Goal: Information Seeking & Learning: Learn about a topic

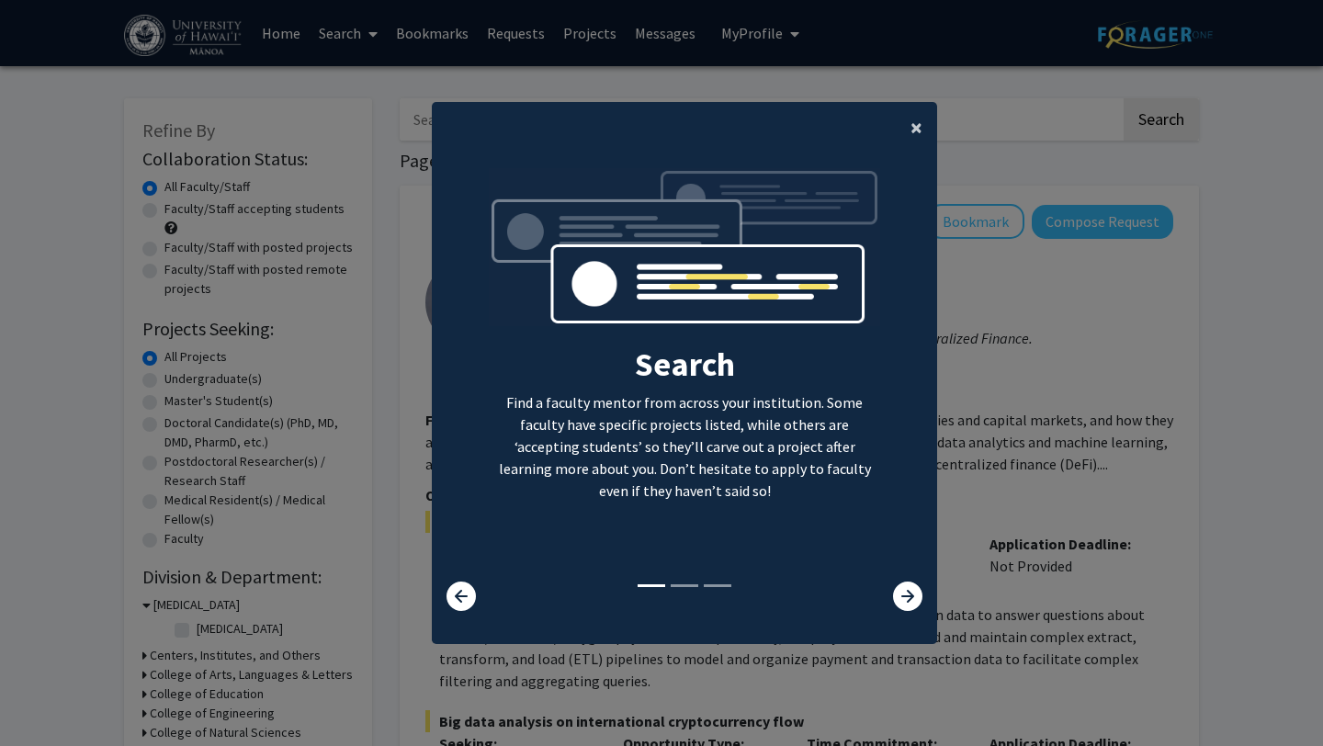
click at [922, 123] on span "×" at bounding box center [917, 127] width 12 height 28
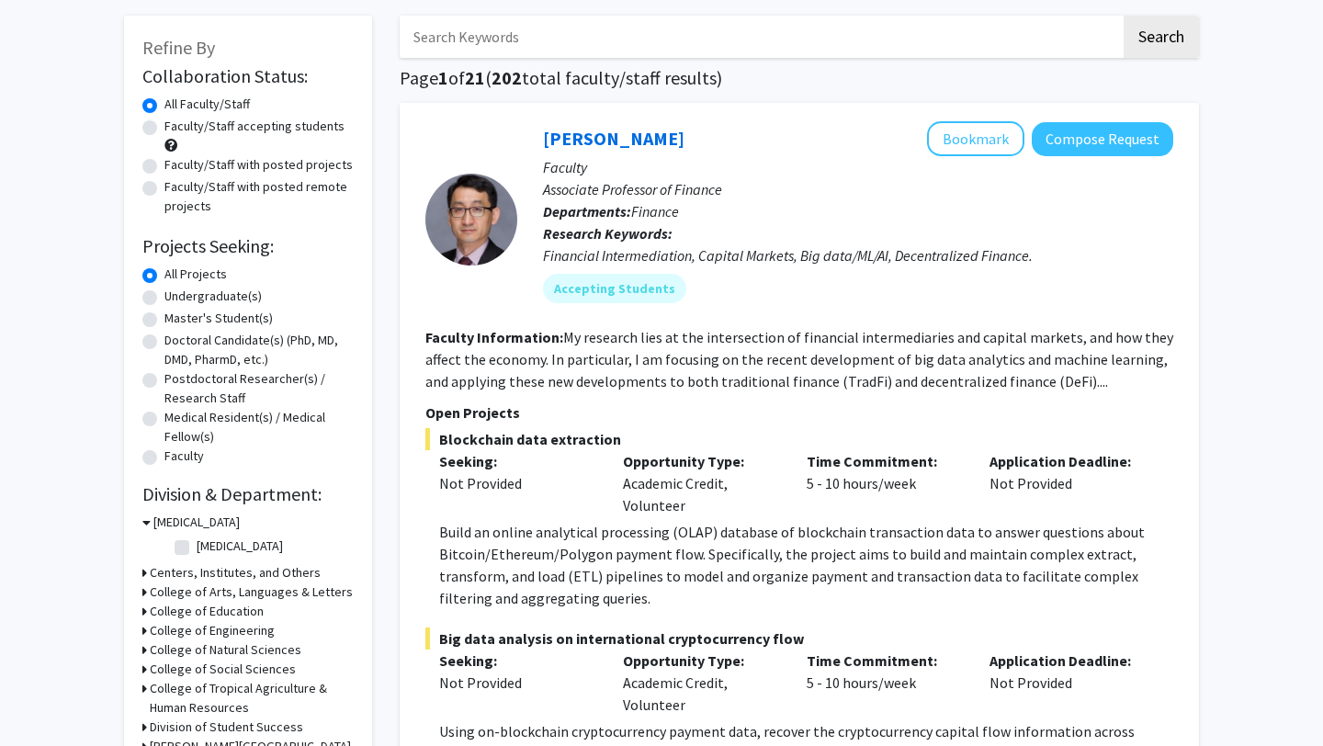
scroll to position [110, 0]
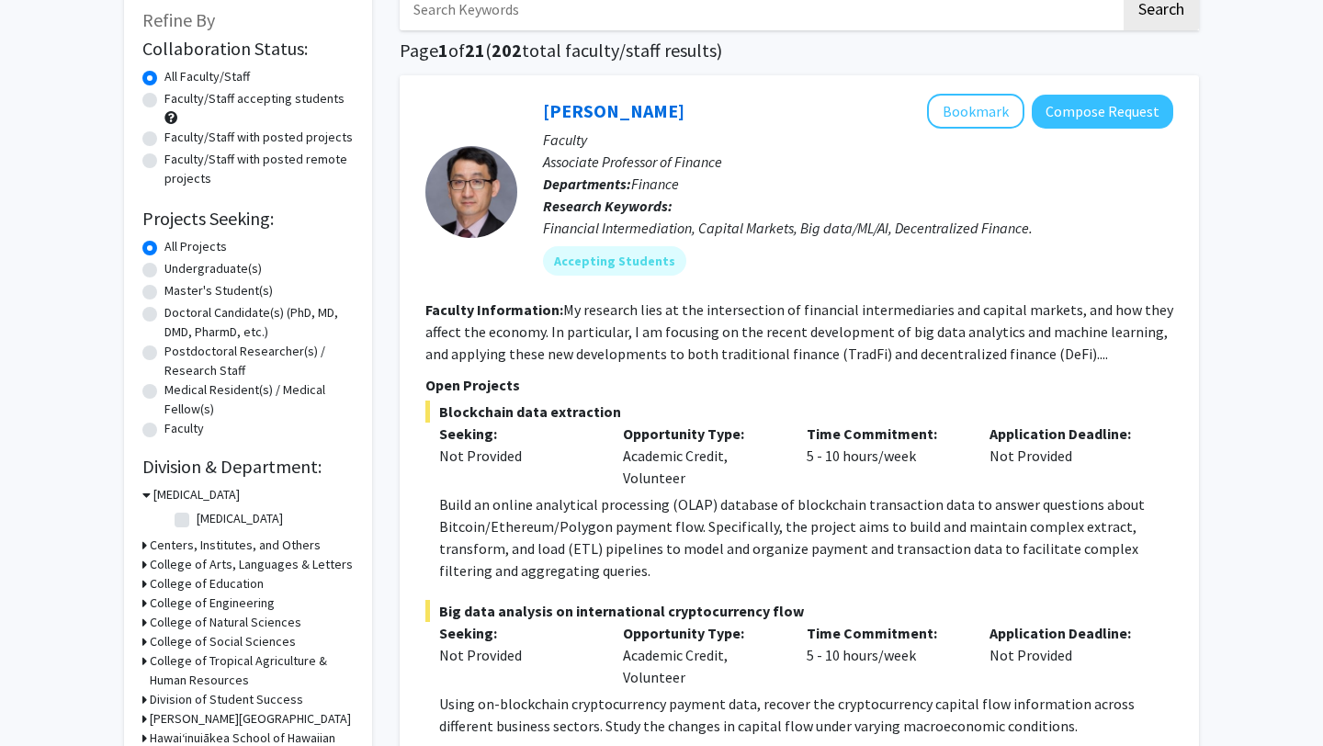
click at [165, 266] on label "Undergraduate(s)" at bounding box center [213, 268] width 97 height 19
click at [165, 266] on input "Undergraduate(s)" at bounding box center [171, 265] width 12 height 12
radio input "true"
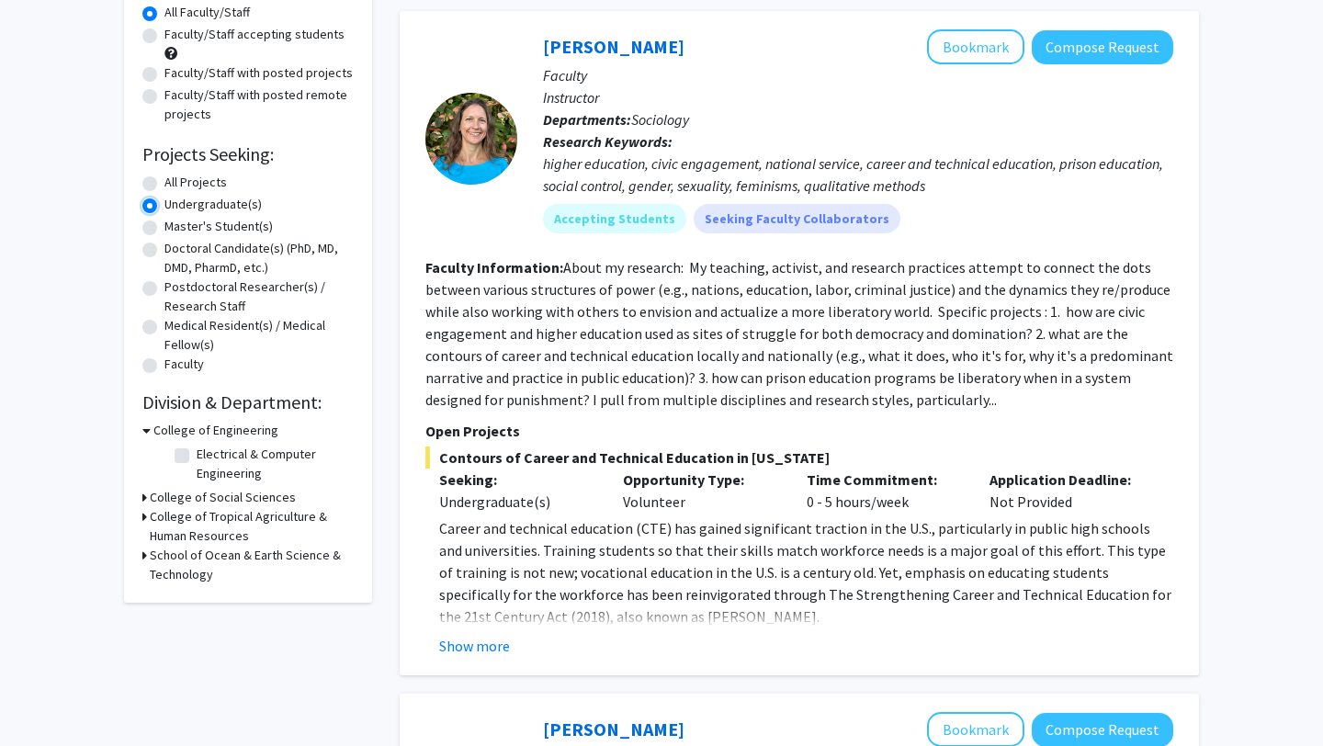
scroll to position [193, 0]
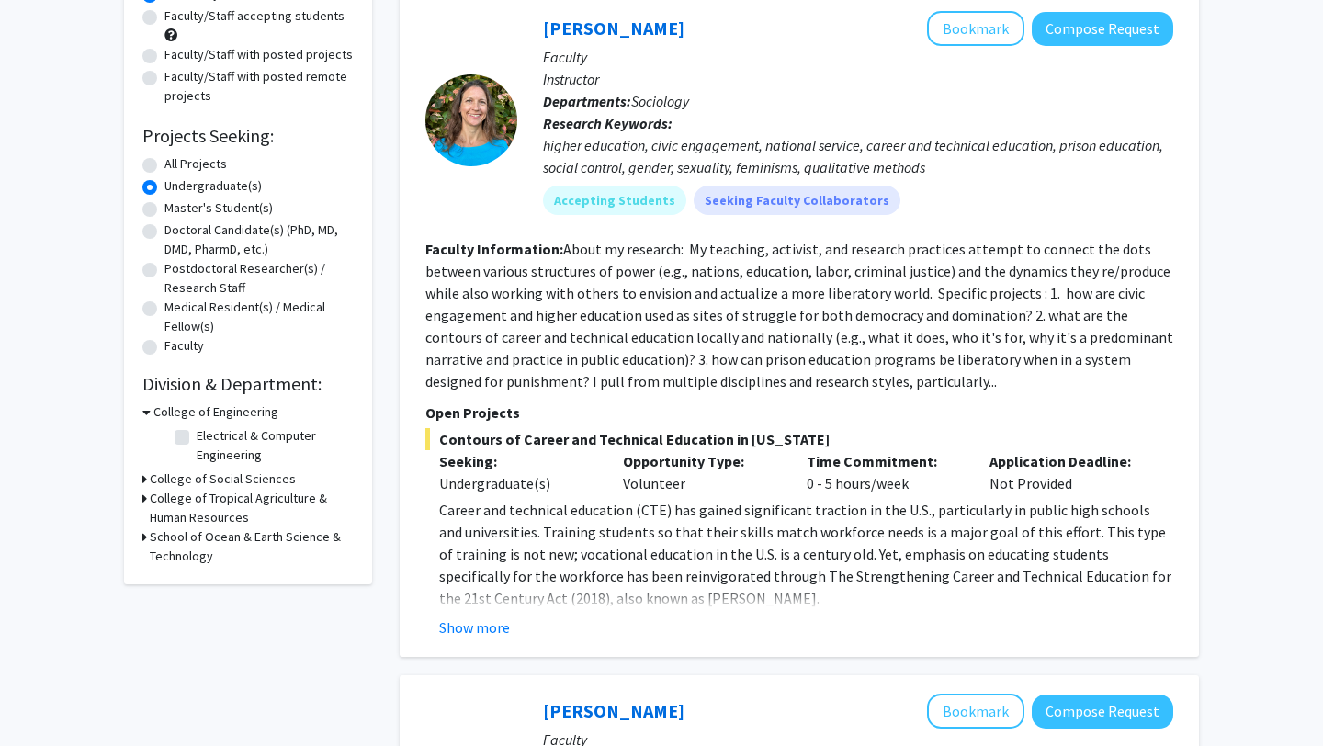
click at [144, 482] on icon at bounding box center [144, 479] width 5 height 19
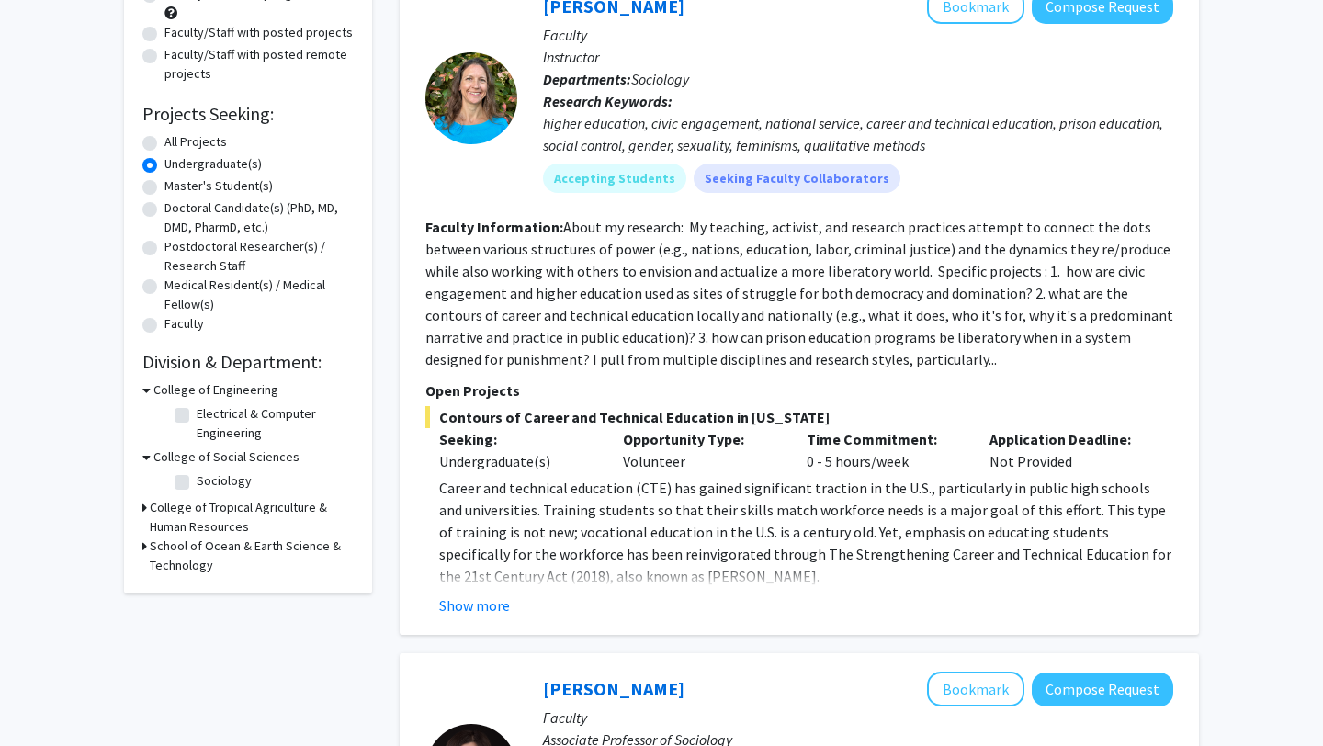
scroll to position [217, 0]
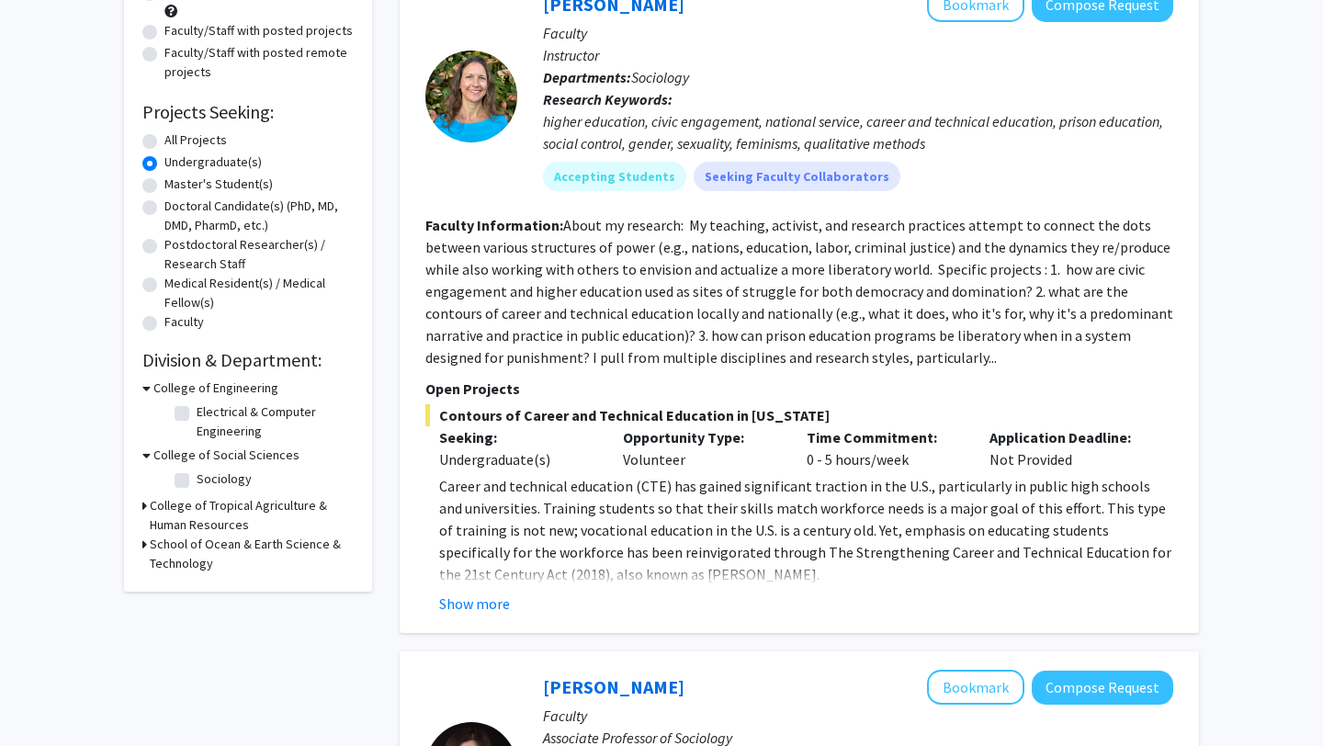
click at [143, 544] on icon at bounding box center [144, 544] width 5 height 19
click at [143, 507] on icon at bounding box center [144, 505] width 5 height 19
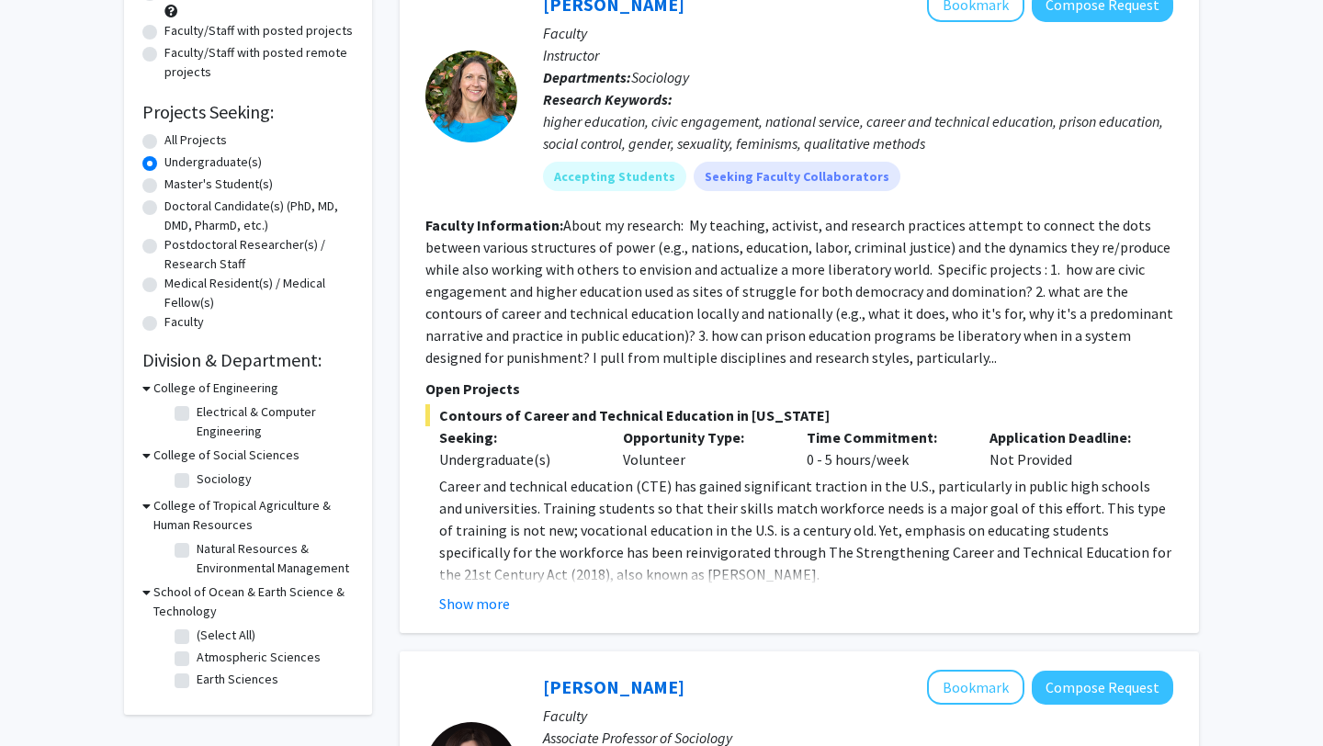
click at [197, 477] on label "Sociology" at bounding box center [224, 479] width 55 height 19
click at [197, 477] on input "Sociology" at bounding box center [203, 476] width 12 height 12
checkbox input "true"
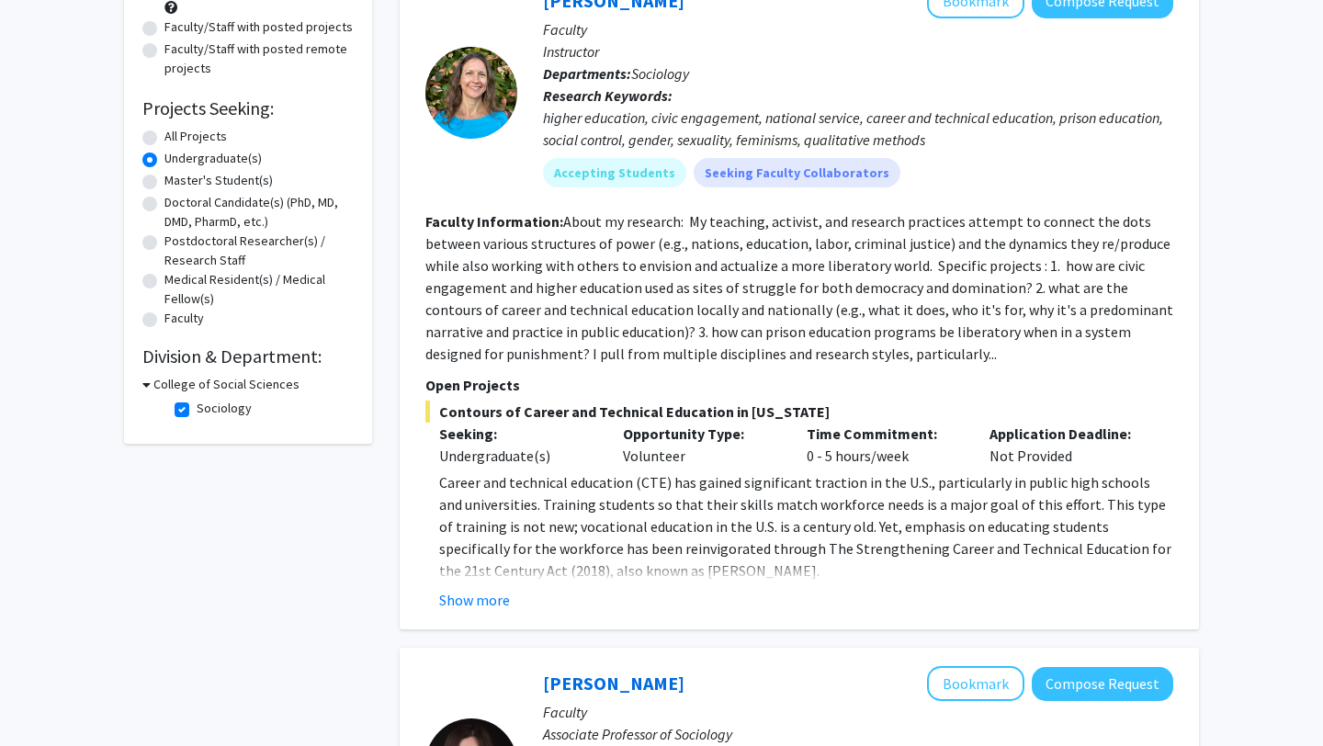
scroll to position [221, 0]
click at [492, 600] on button "Show more" at bounding box center [474, 599] width 71 height 22
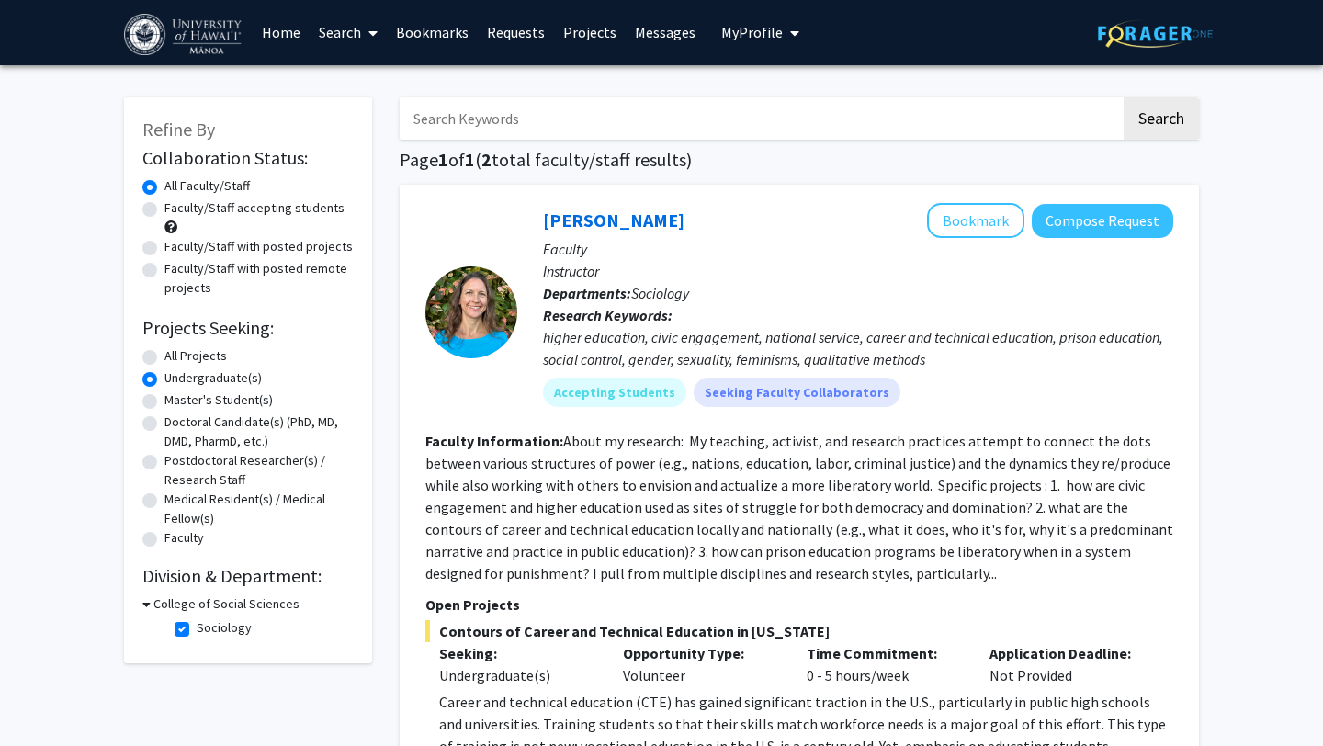
scroll to position [1, 0]
click at [1164, 32] on img at bounding box center [1155, 33] width 115 height 28
radio input "true"
checkbox input "false"
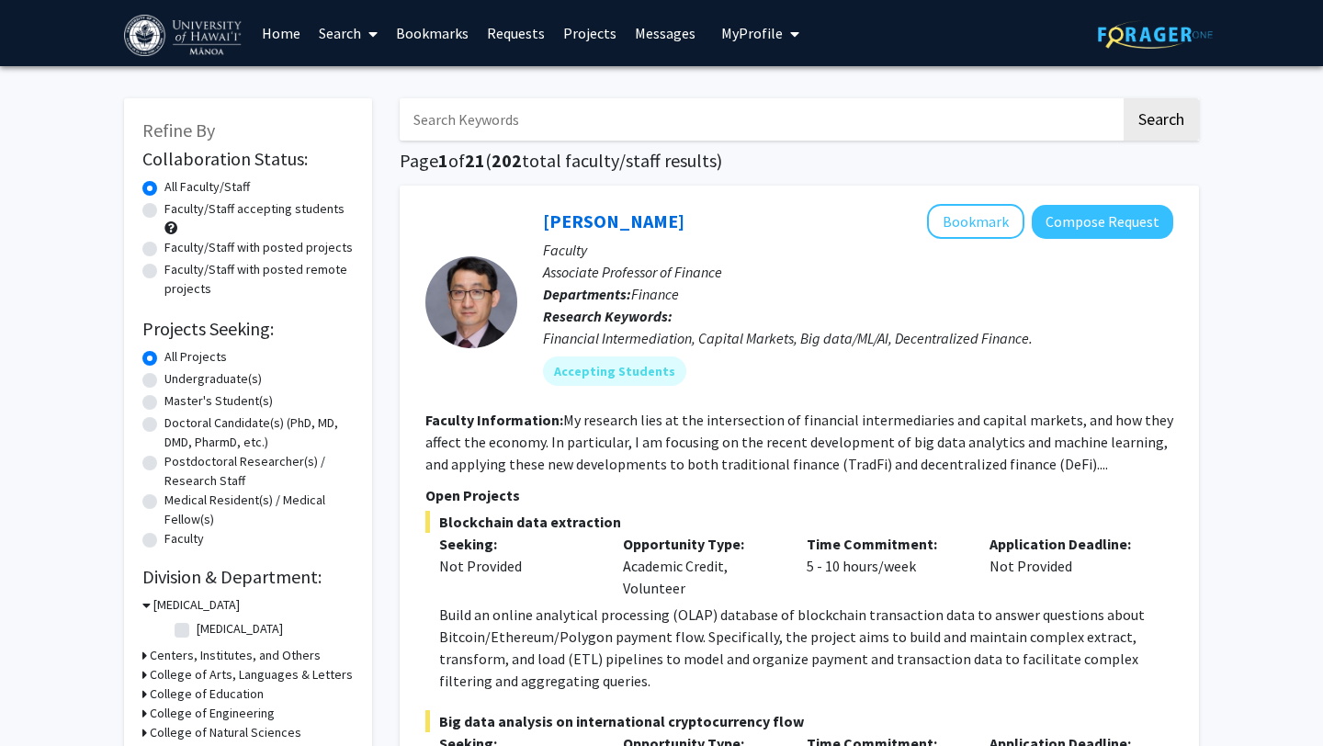
click at [104, 35] on div "Skip navigation Home Search Bookmarks Requests Projects Messages My Profile [PE…" at bounding box center [661, 33] width 1323 height 66
click at [136, 35] on img at bounding box center [184, 35] width 121 height 41
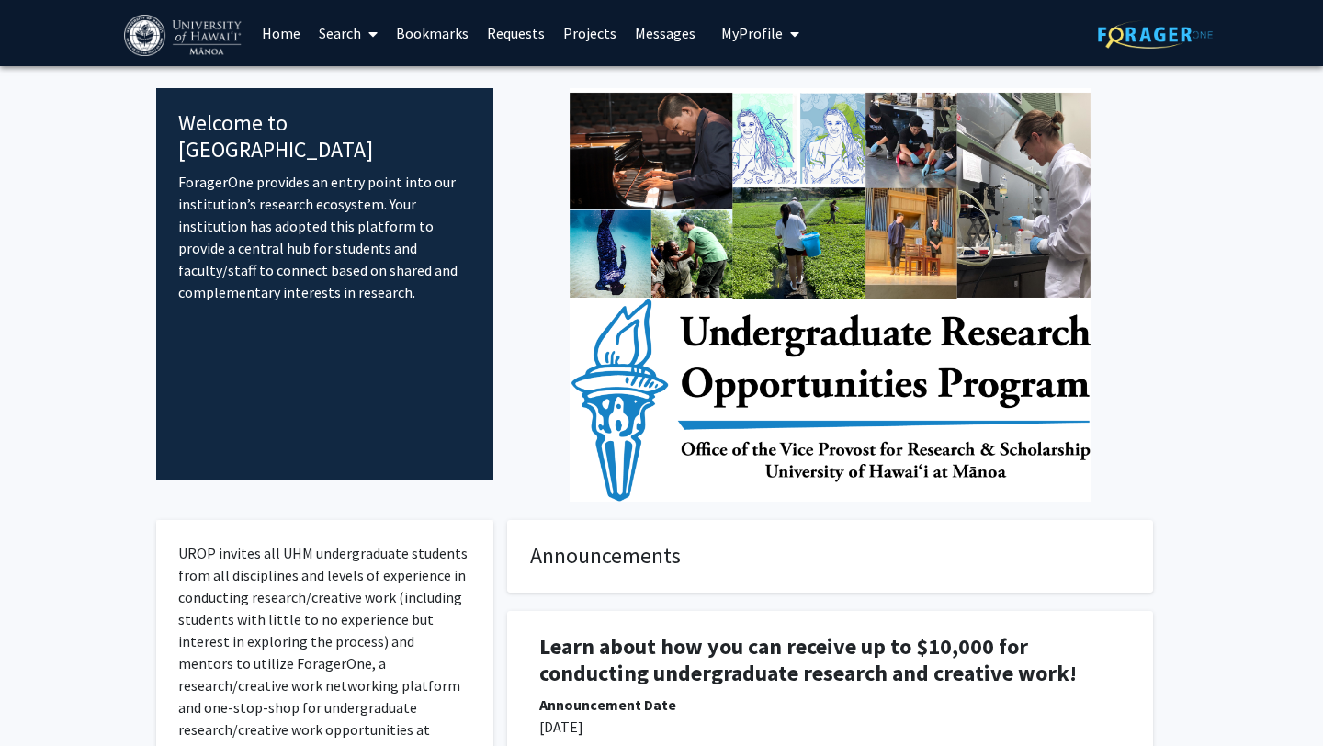
click at [783, 31] on span "My profile dropdown to access profile and logout" at bounding box center [791, 34] width 17 height 64
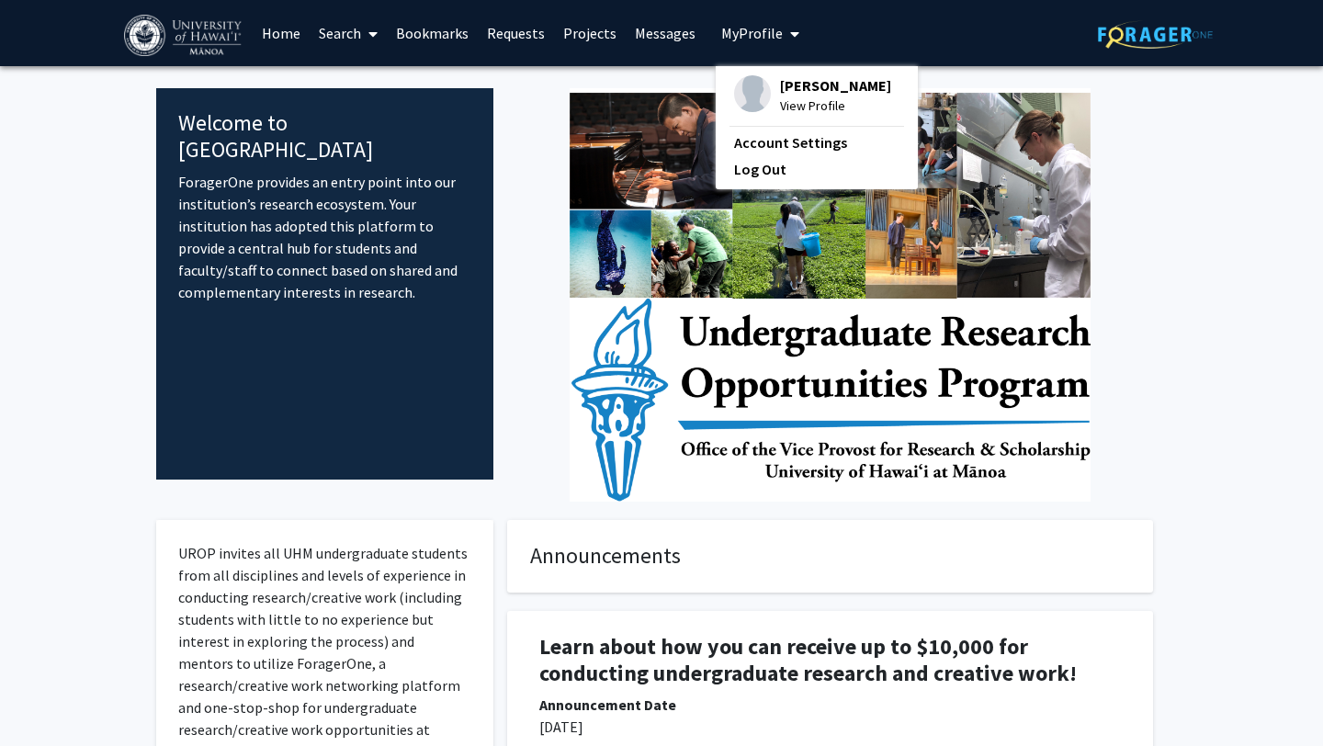
click at [798, 114] on span "View Profile" at bounding box center [835, 106] width 111 height 20
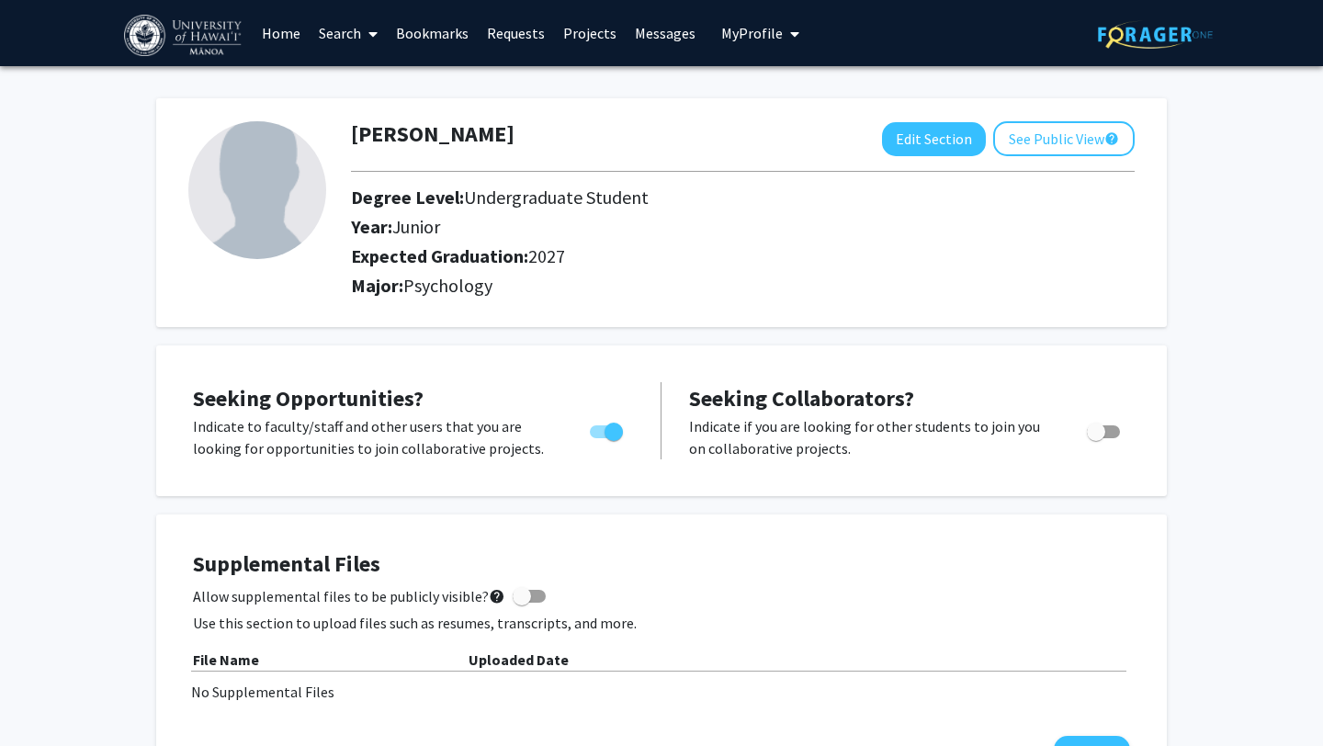
click at [354, 26] on link "Search" at bounding box center [348, 33] width 77 height 64
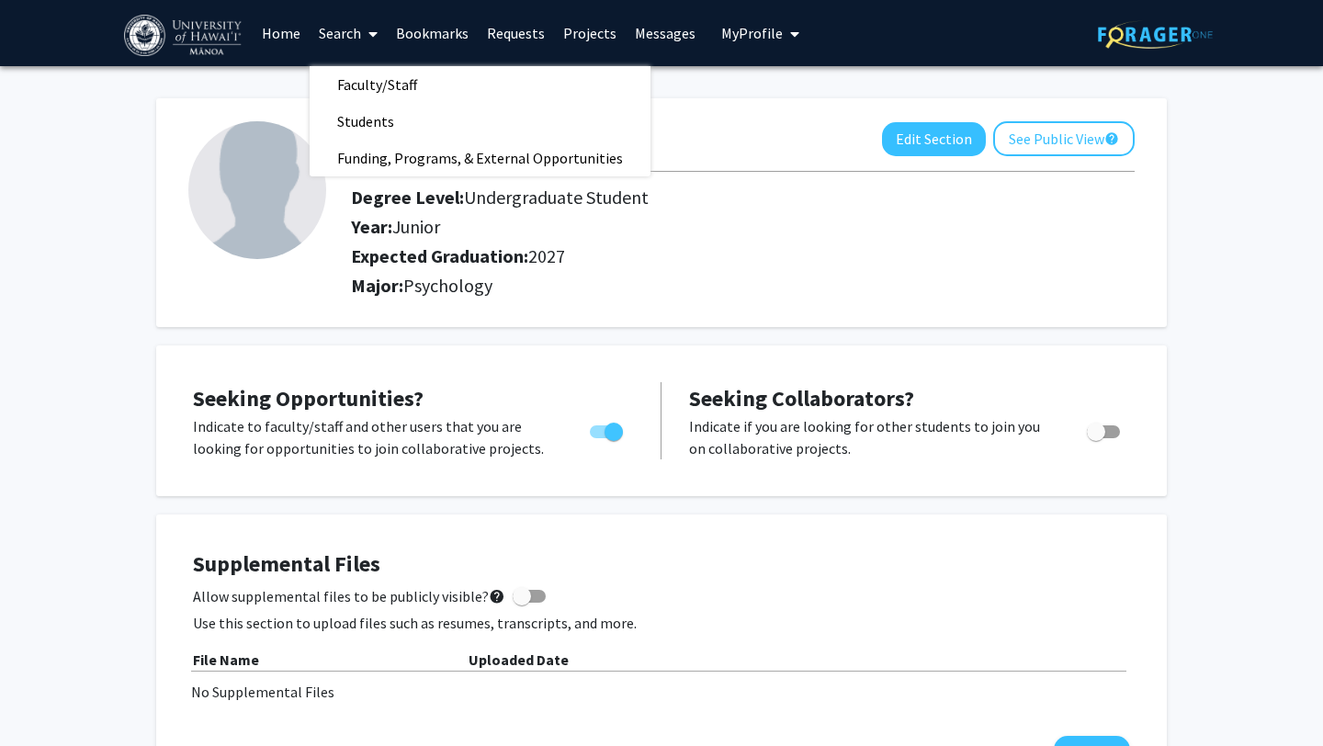
click at [282, 28] on link "Home" at bounding box center [281, 33] width 57 height 64
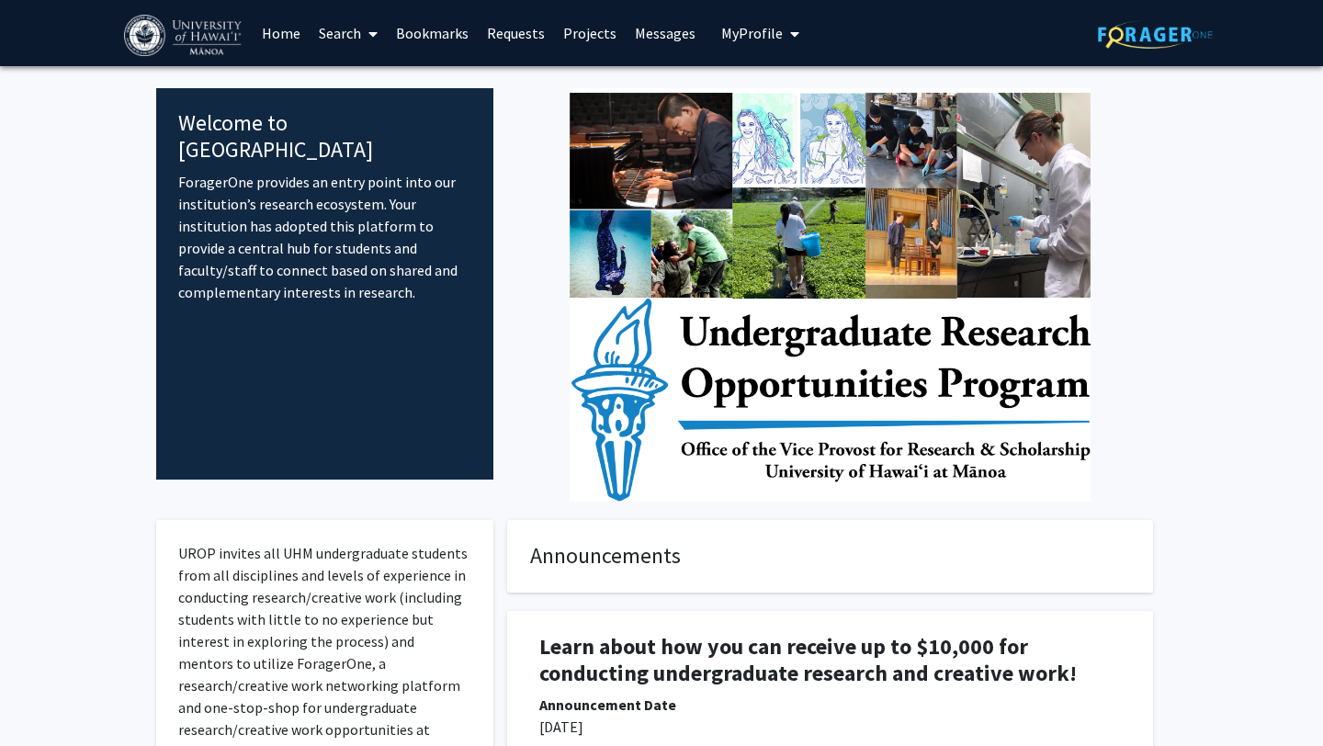
click at [353, 36] on link "Search" at bounding box center [348, 33] width 77 height 64
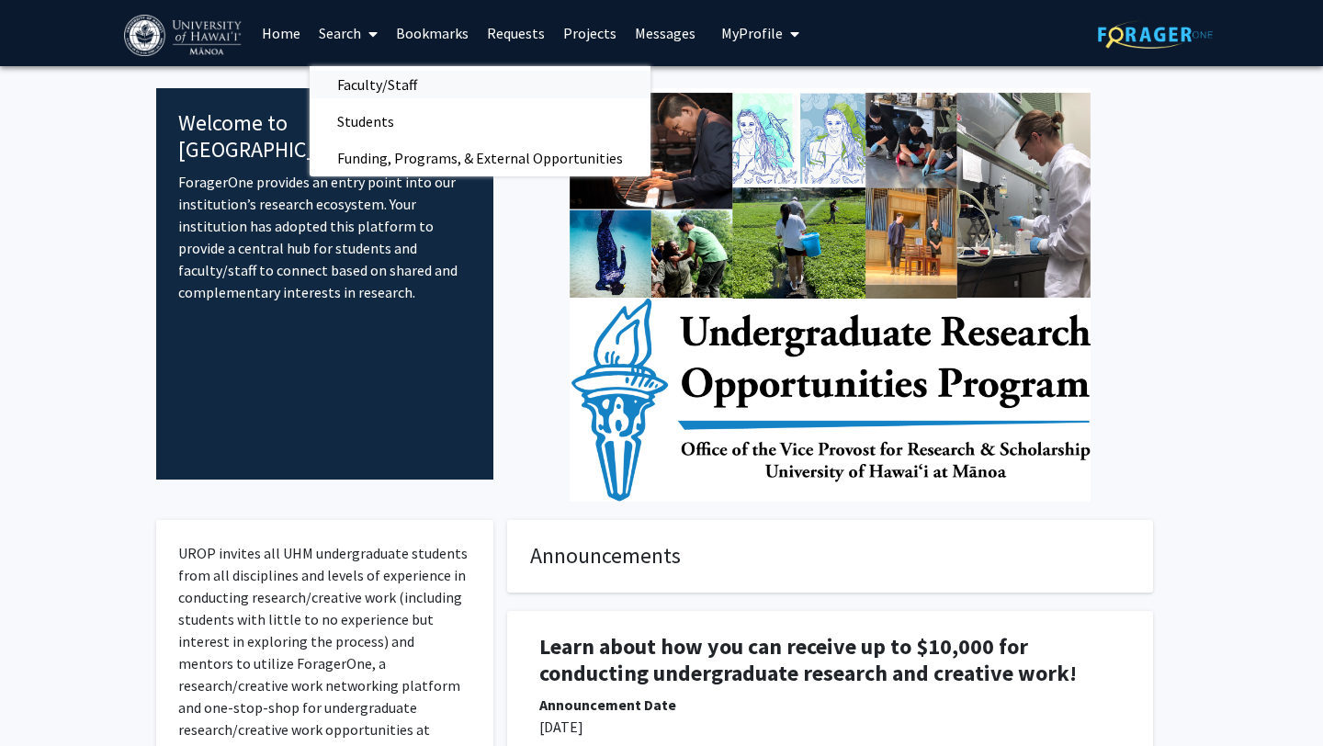
click at [369, 77] on span "Faculty/Staff" at bounding box center [377, 84] width 135 height 37
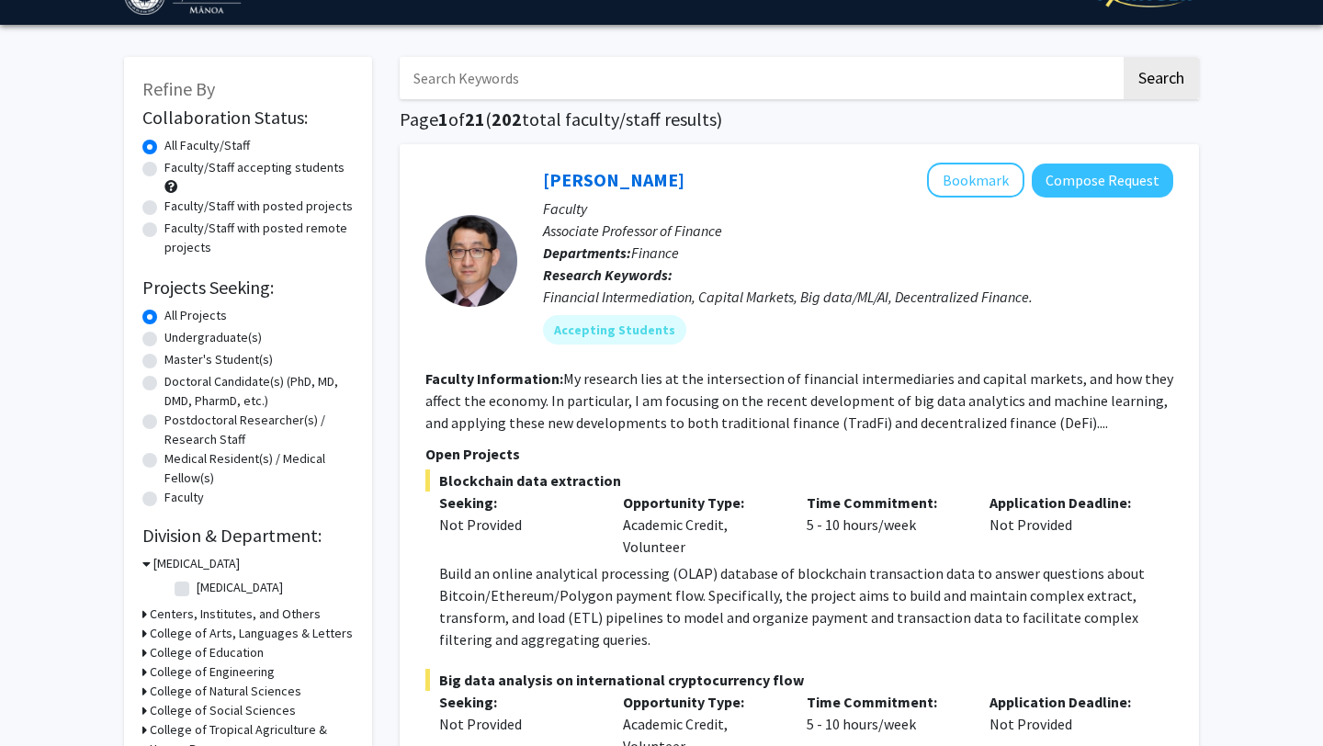
scroll to position [40, 0]
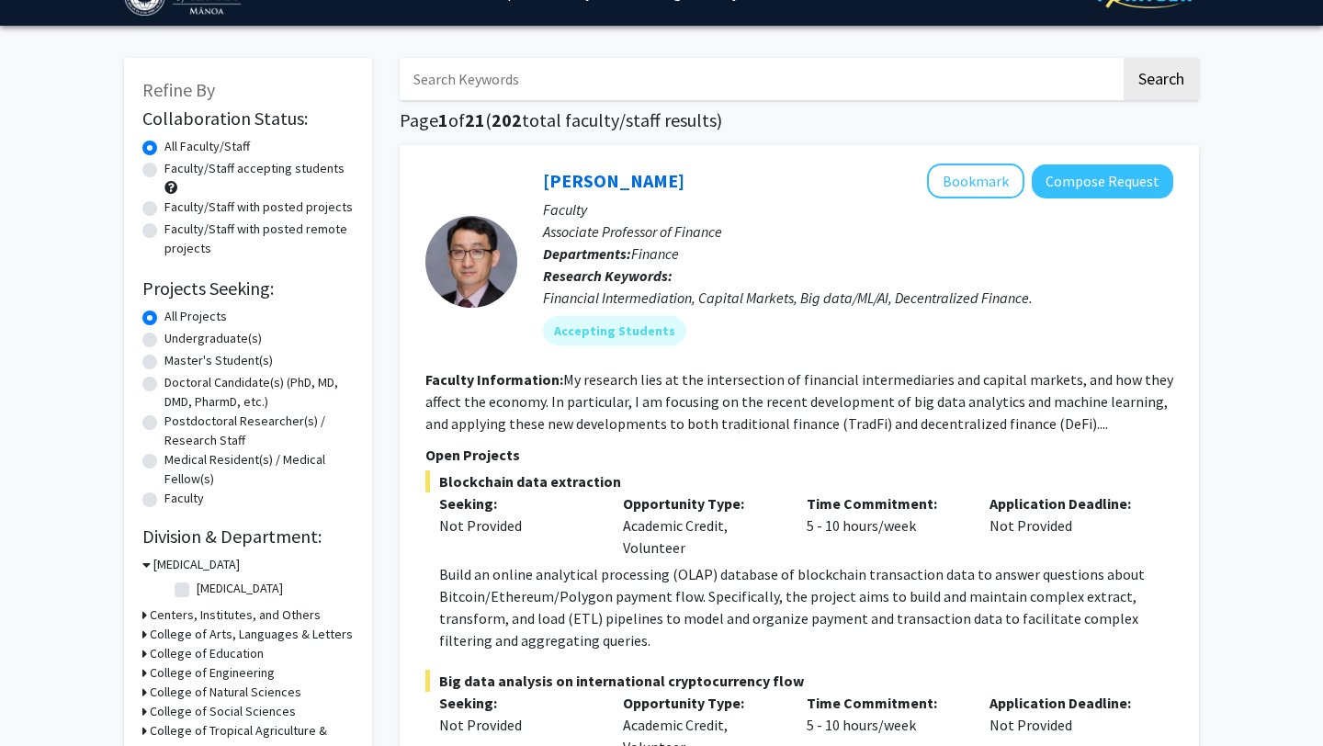
click at [230, 343] on label "Undergraduate(s)" at bounding box center [213, 338] width 97 height 19
click at [176, 341] on input "Undergraduate(s)" at bounding box center [171, 335] width 12 height 12
radio input "true"
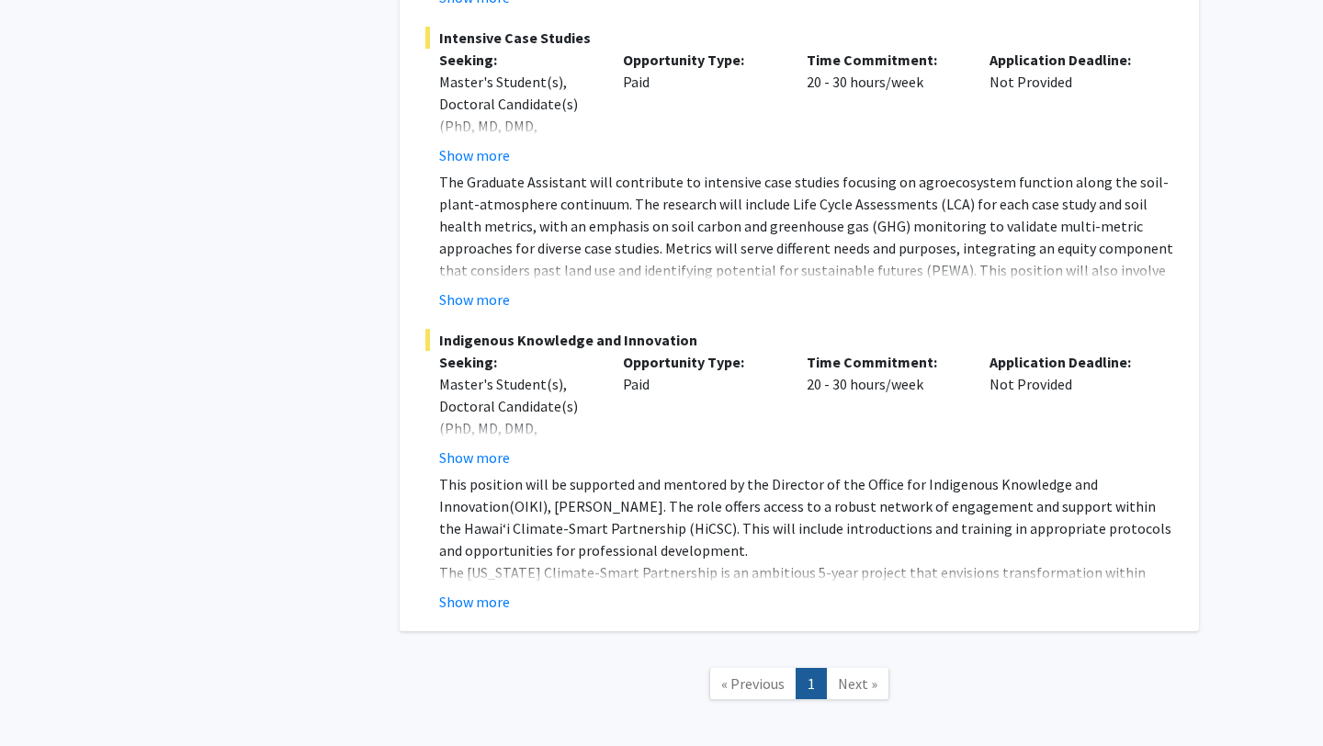
scroll to position [7180, 0]
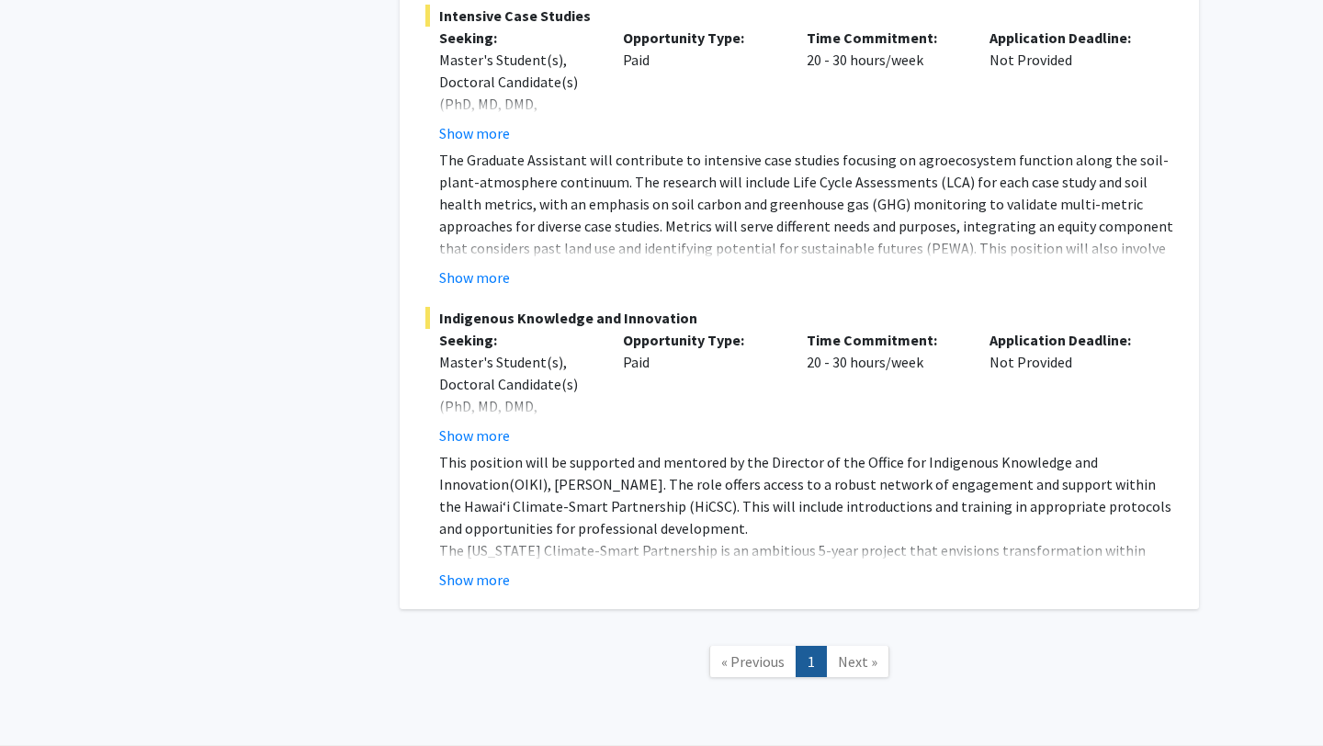
click at [869, 652] on span "Next »" at bounding box center [858, 661] width 40 height 18
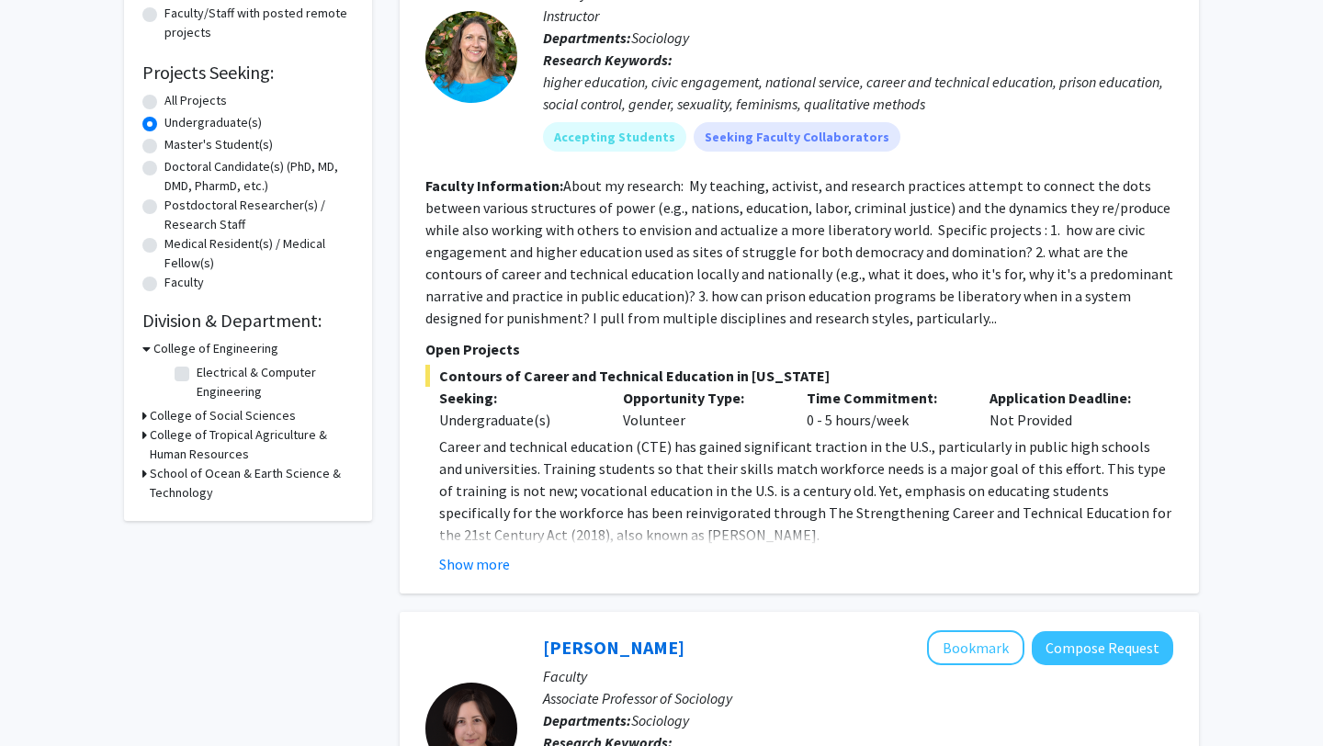
scroll to position [250, 0]
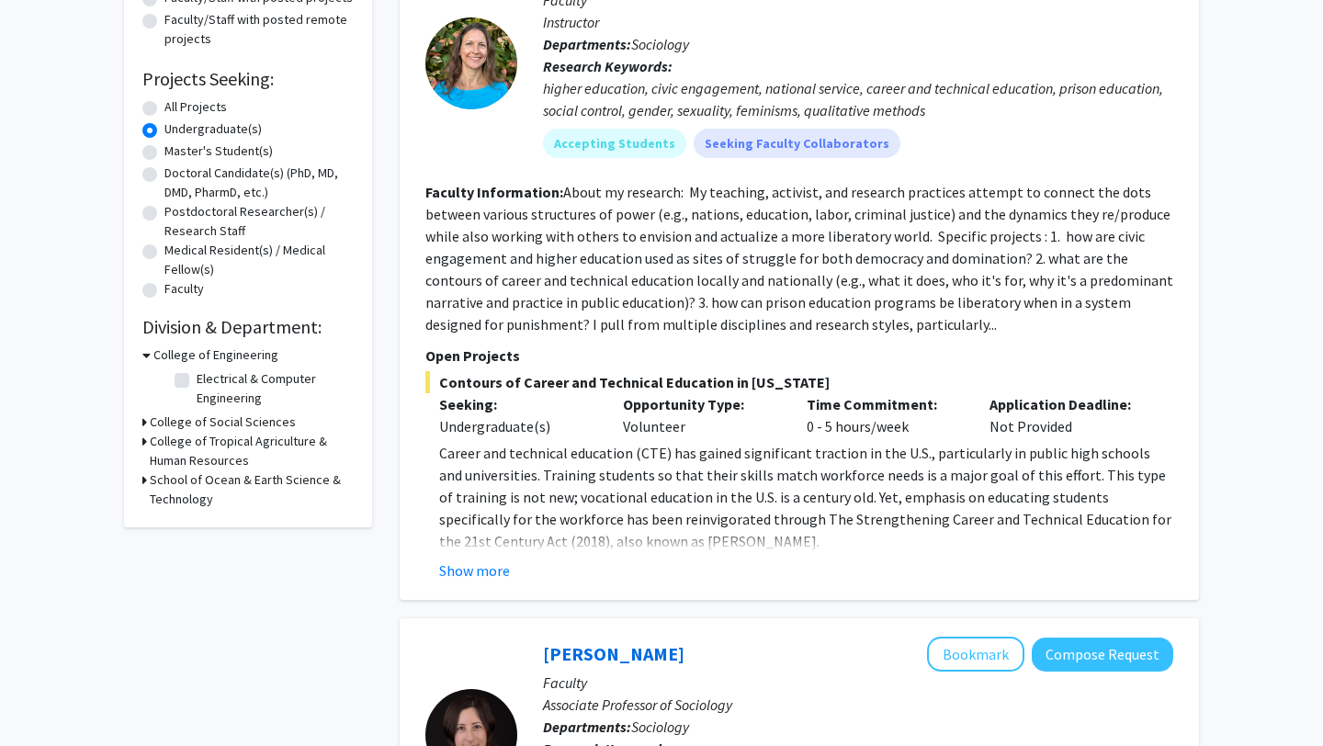
click at [206, 425] on h3 "College of Social Sciences" at bounding box center [223, 422] width 146 height 19
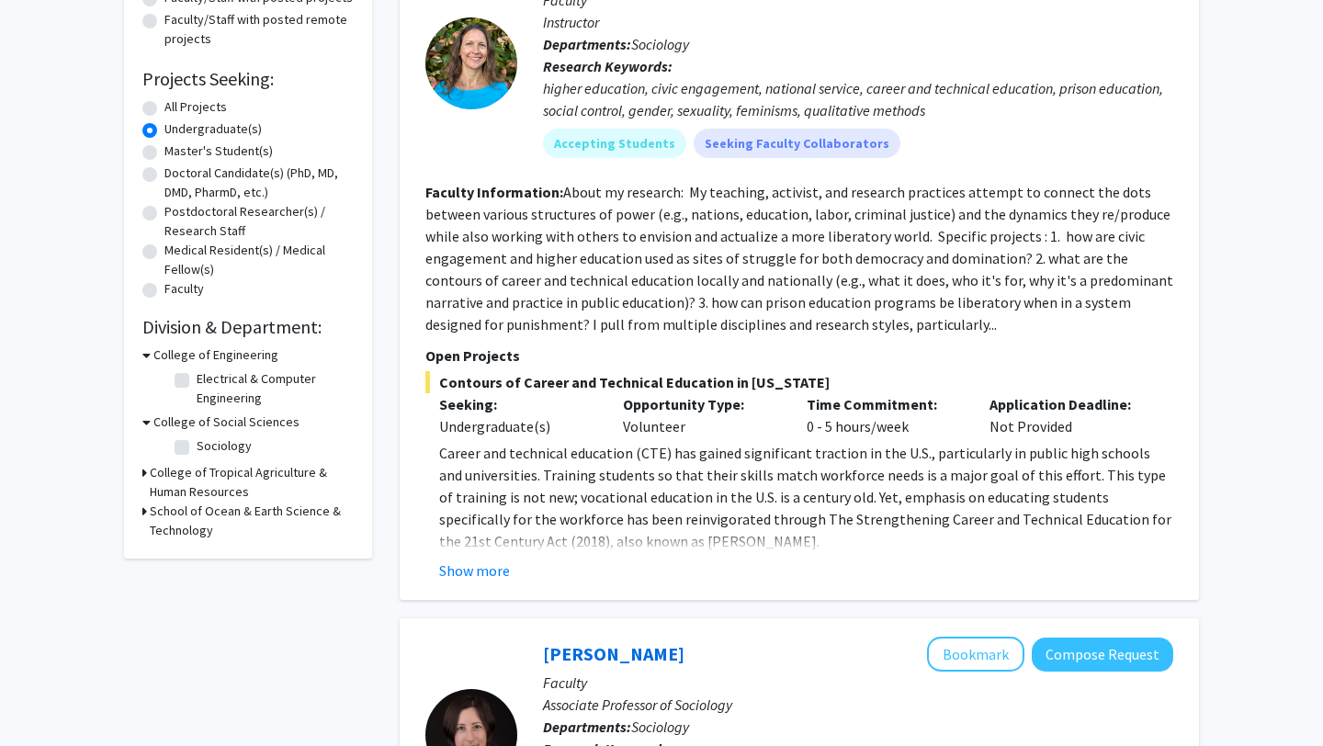
click at [199, 480] on h3 "College of Tropical Agriculture & Human Resources" at bounding box center [252, 482] width 204 height 39
click at [210, 563] on h3 "School of Ocean & Earth Science & Technology" at bounding box center [252, 569] width 204 height 39
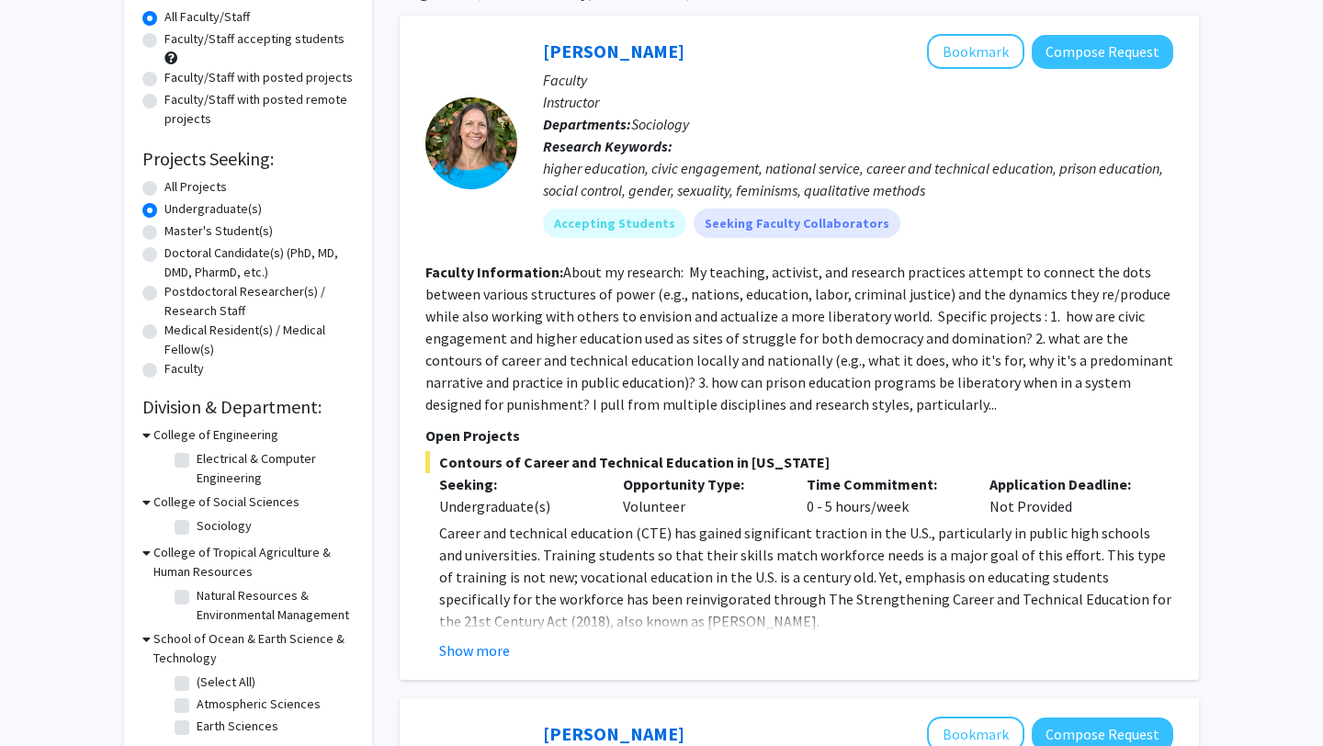
scroll to position [0, 0]
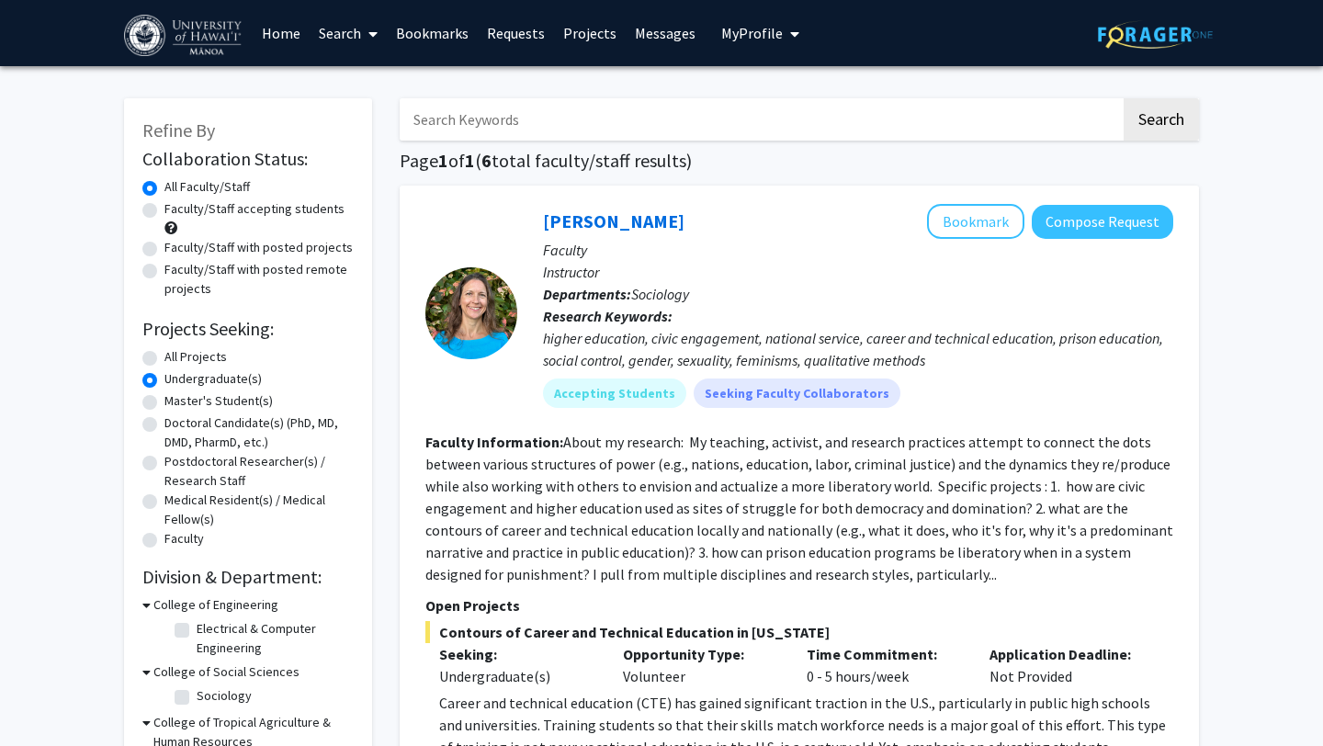
click at [268, 36] on link "Home" at bounding box center [281, 33] width 57 height 64
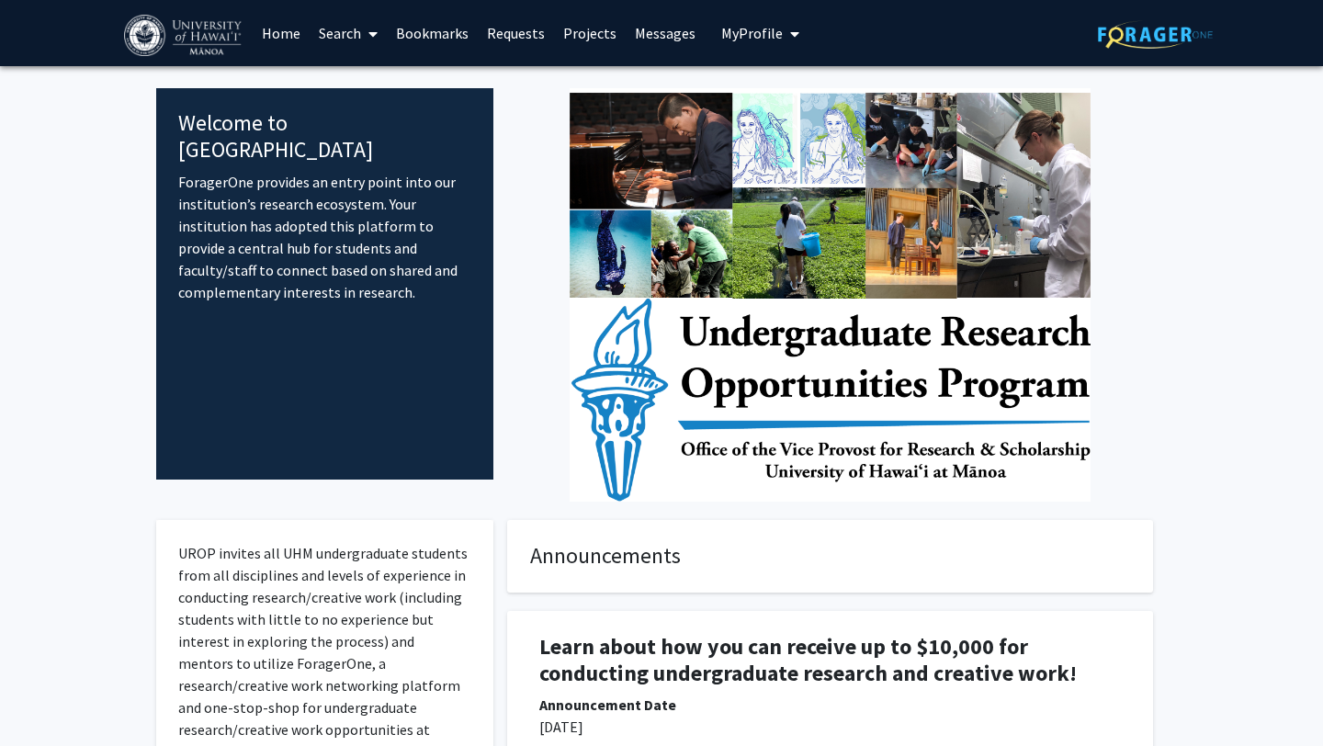
click at [351, 21] on link "Search" at bounding box center [348, 33] width 77 height 64
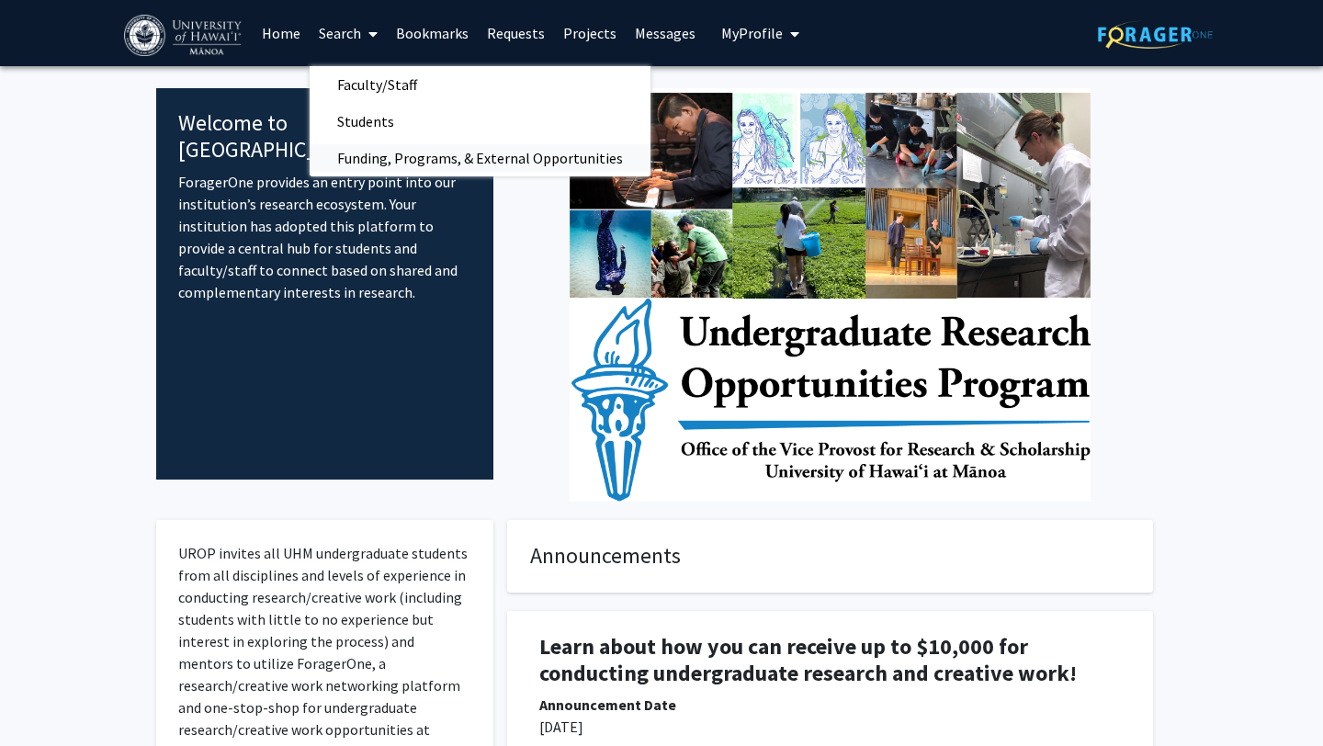
click at [396, 162] on span "Funding, Programs, & External Opportunities" at bounding box center [480, 158] width 341 height 37
